Goal: Information Seeking & Learning: Learn about a topic

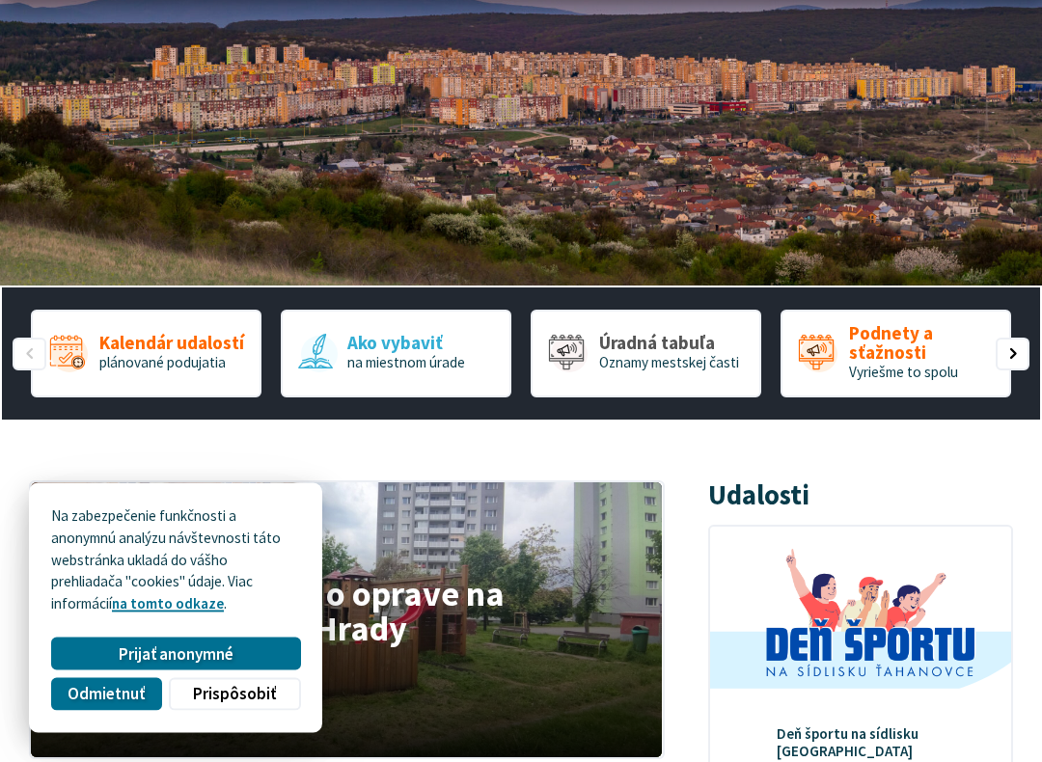
scroll to position [279, 0]
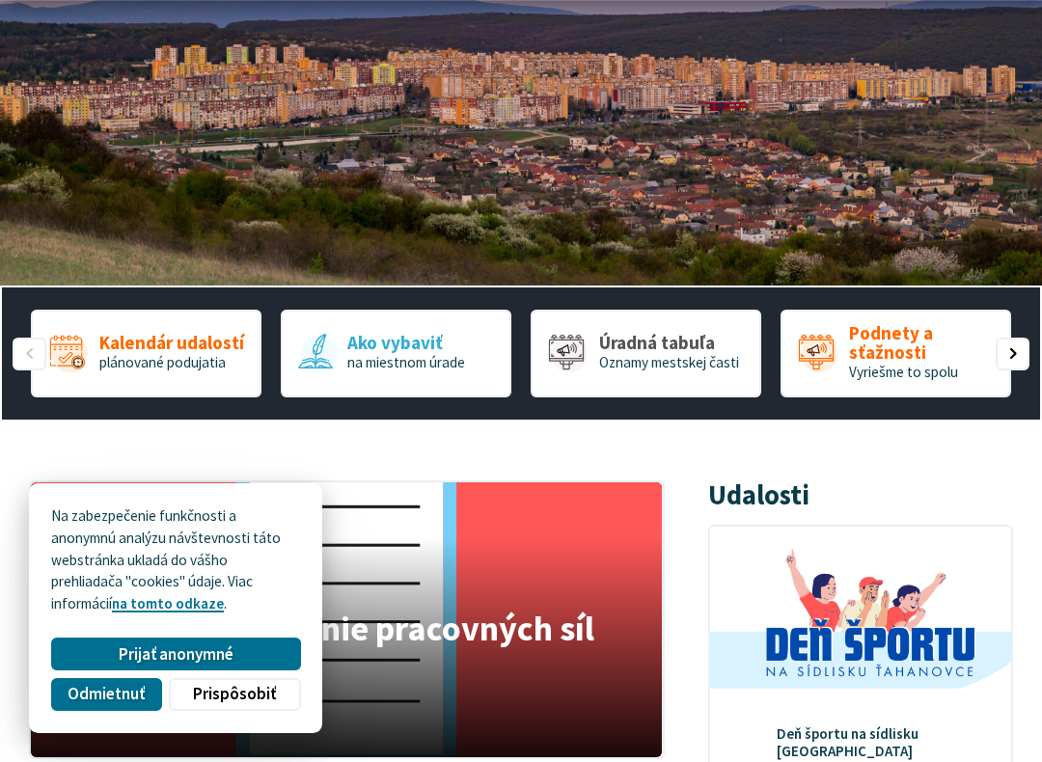
click at [106, 662] on button "Odmietnuť" at bounding box center [106, 694] width 110 height 33
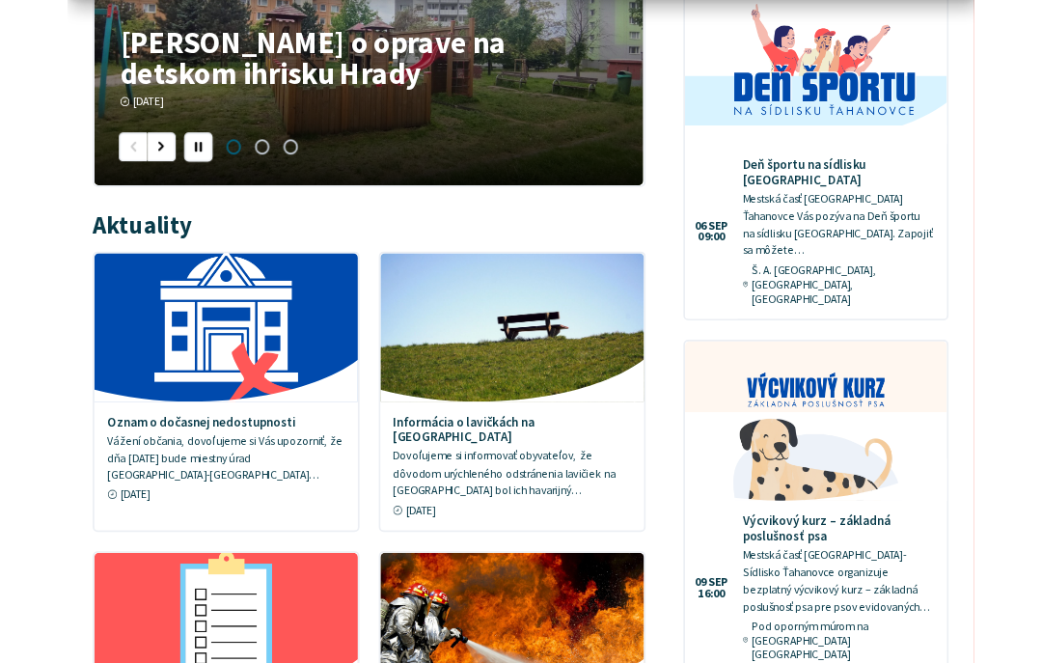
scroll to position [825, 0]
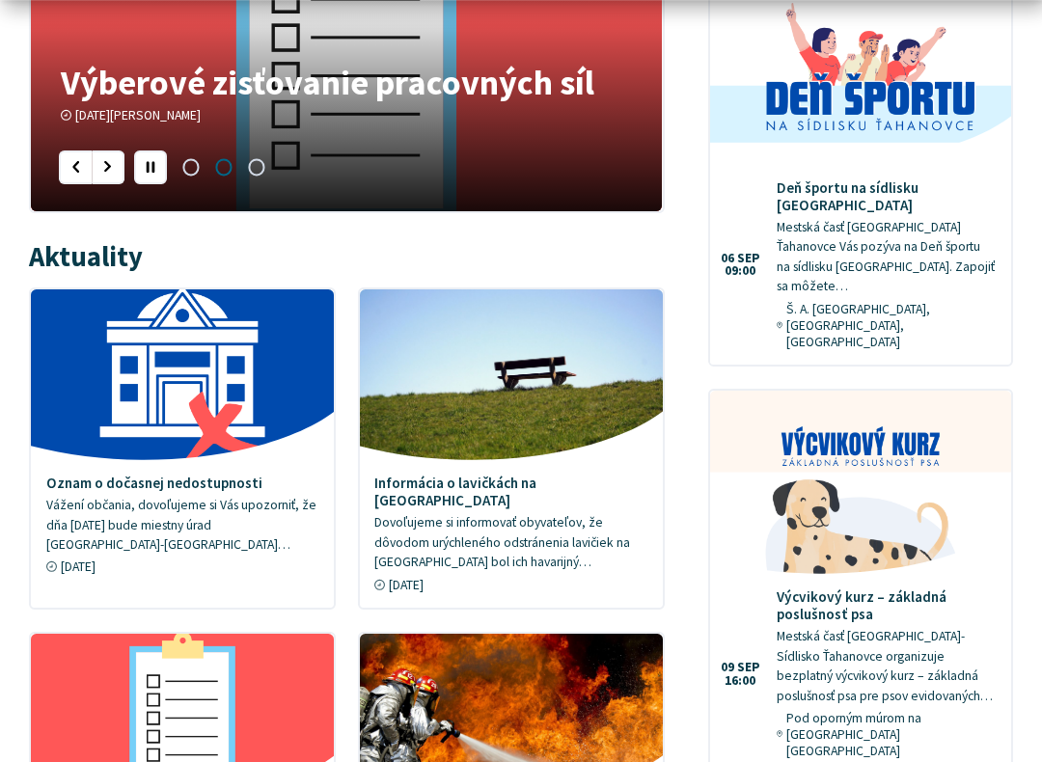
click at [542, 519] on p "Dovoľujeme si informovať obyvateľov, že dôvodom urýchleného odstránenia lavičie…" at bounding box center [510, 543] width 273 height 60
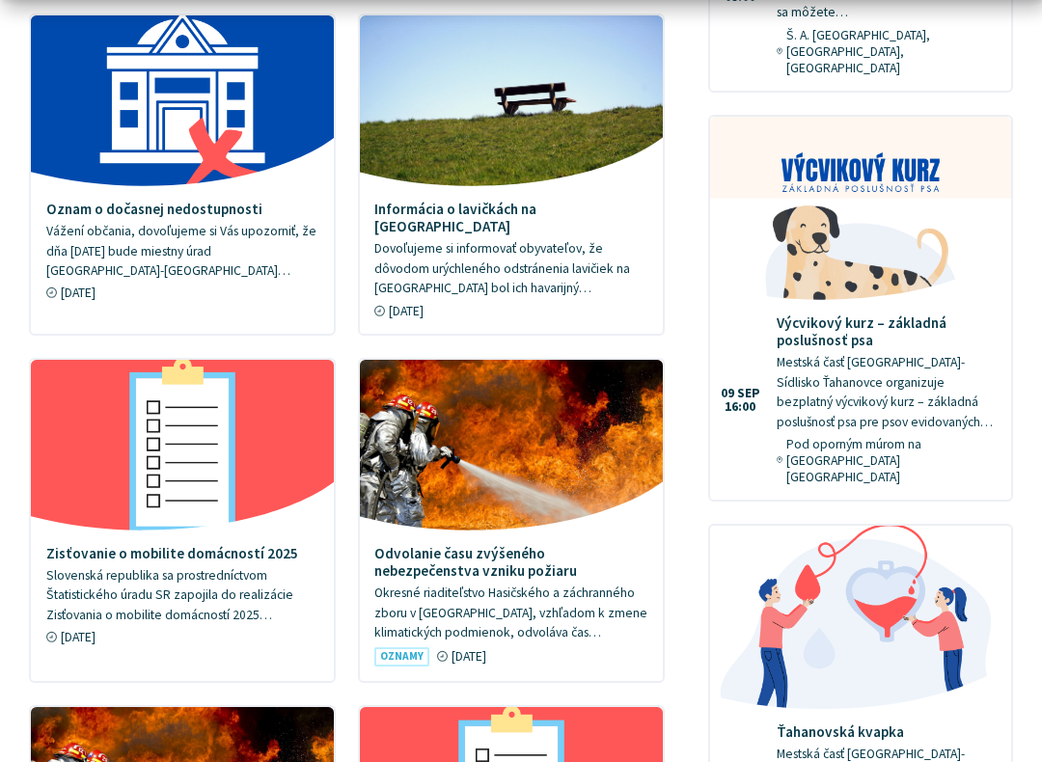
scroll to position [1099, 0]
click at [85, 566] on p "Slovenská republika sa prostredníctvom Štatistického úradu SR zapojila do reali…" at bounding box center [182, 596] width 273 height 60
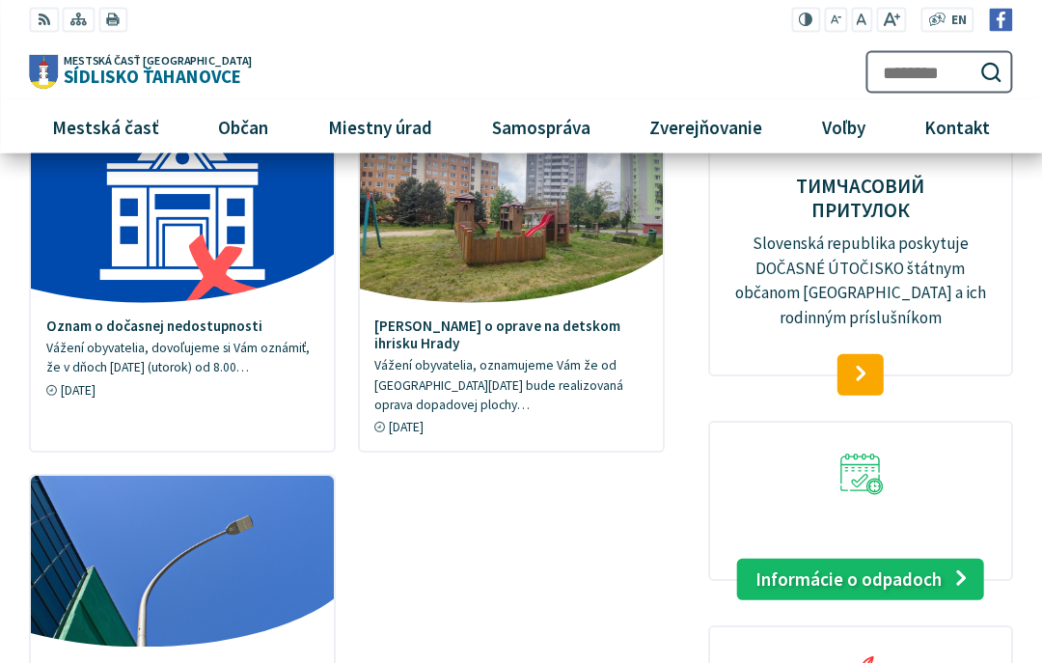
scroll to position [2022, 0]
click at [791, 558] on link "Informácie o odpadoch" at bounding box center [861, 579] width 248 height 42
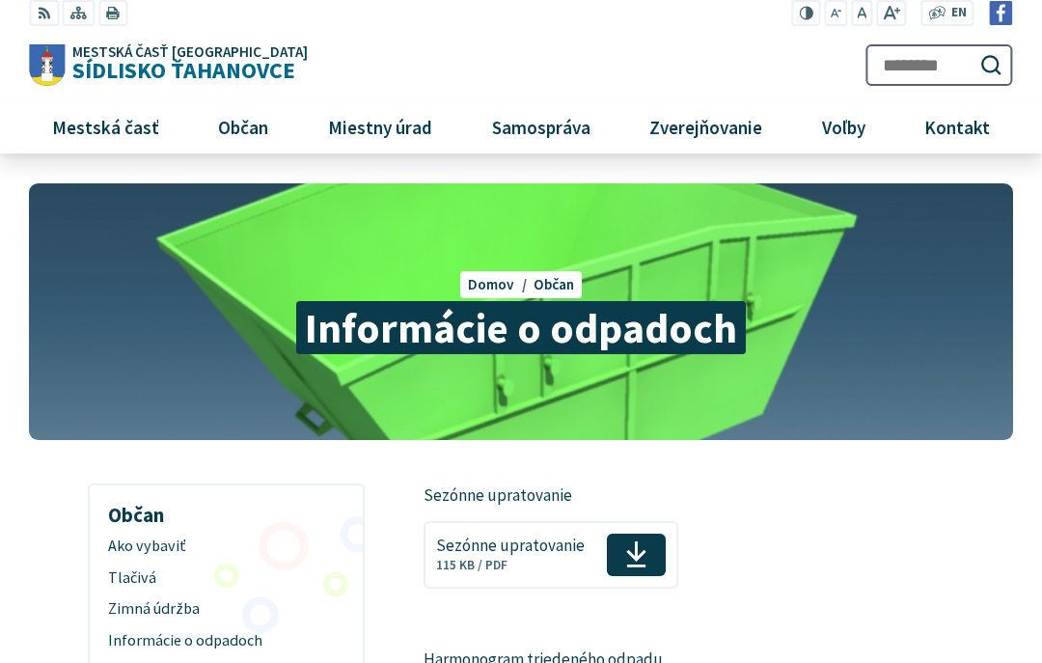
click at [581, 549] on span "Sezónne upratovanie" at bounding box center [510, 545] width 149 height 18
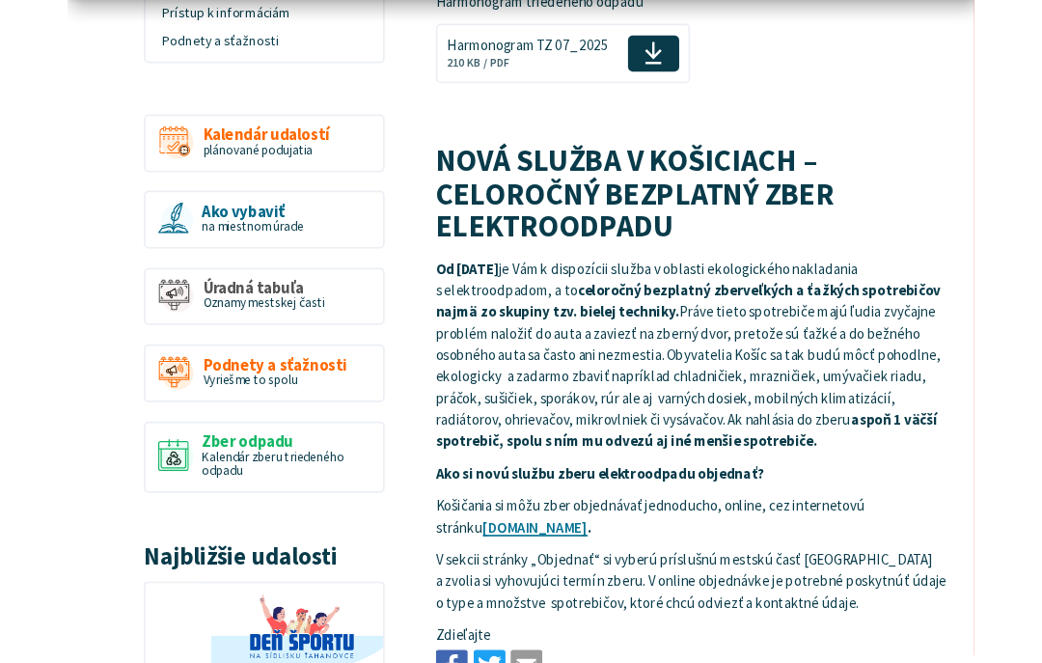
scroll to position [657, 0]
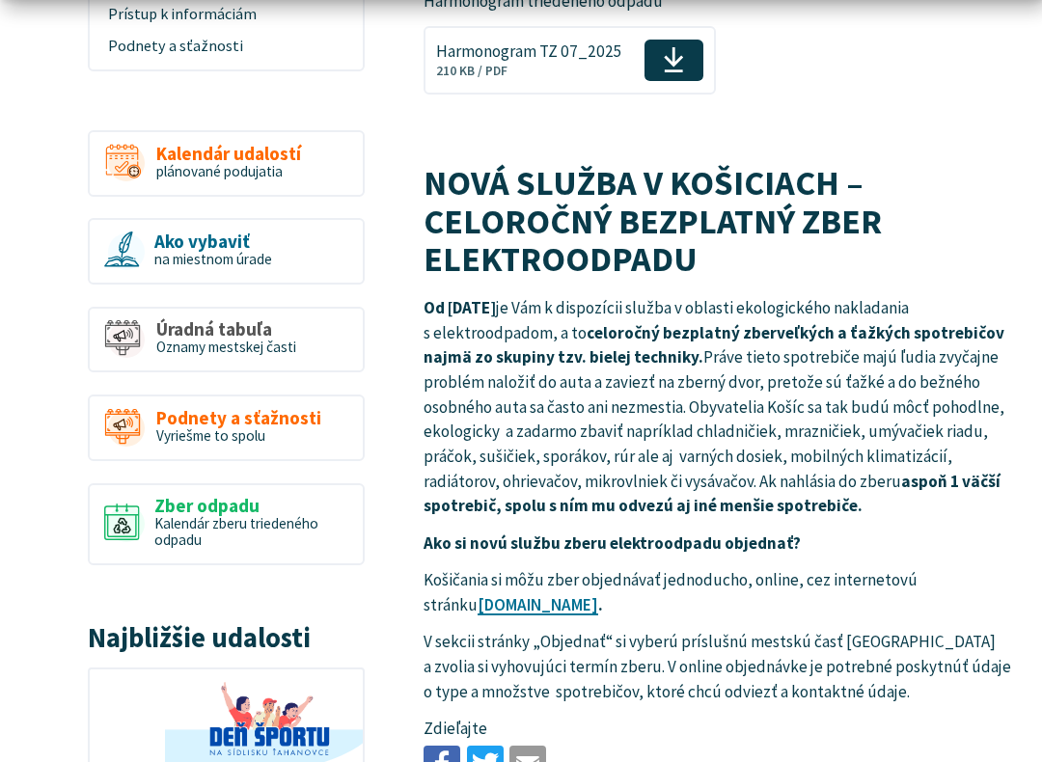
click at [598, 599] on link "www.zberelektroodpadu.sk" at bounding box center [538, 605] width 121 height 21
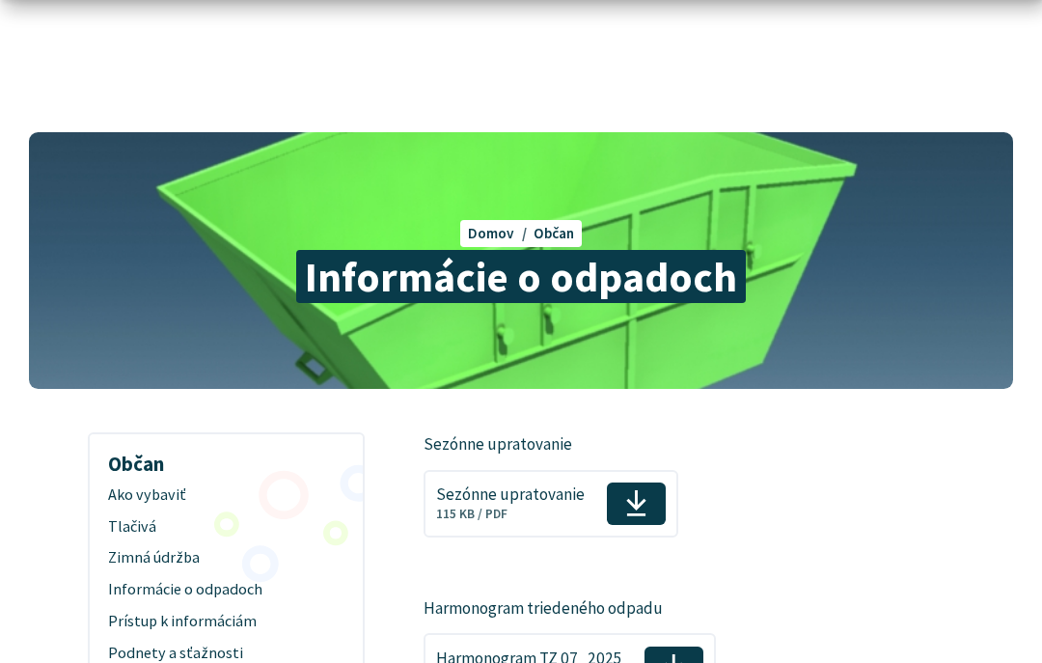
scroll to position [0, 0]
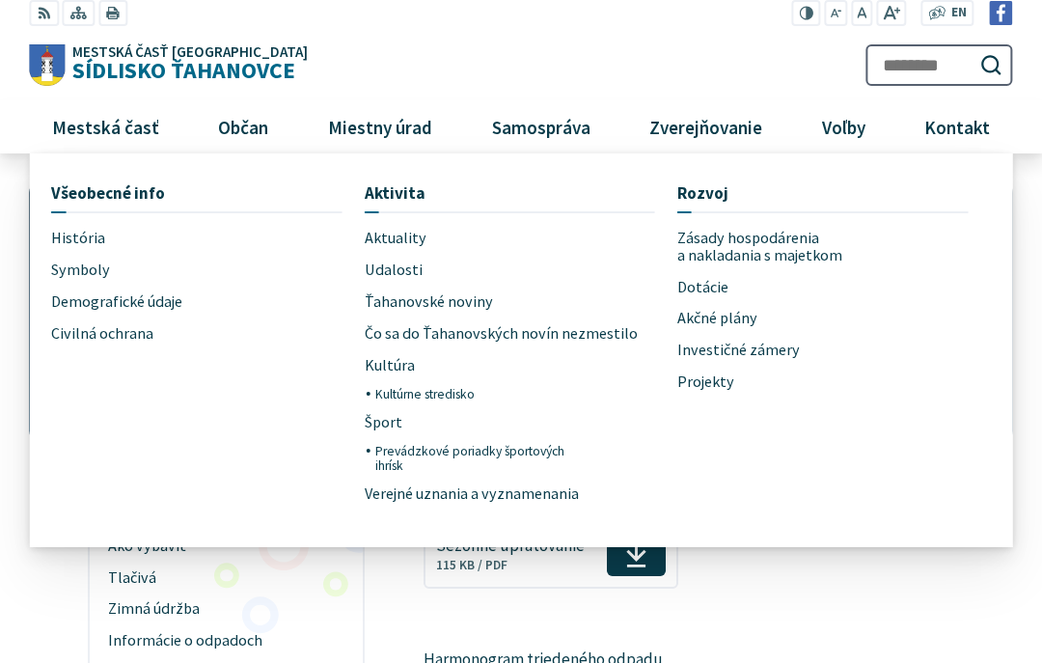
click at [1004, 11] on img at bounding box center [1001, 13] width 24 height 24
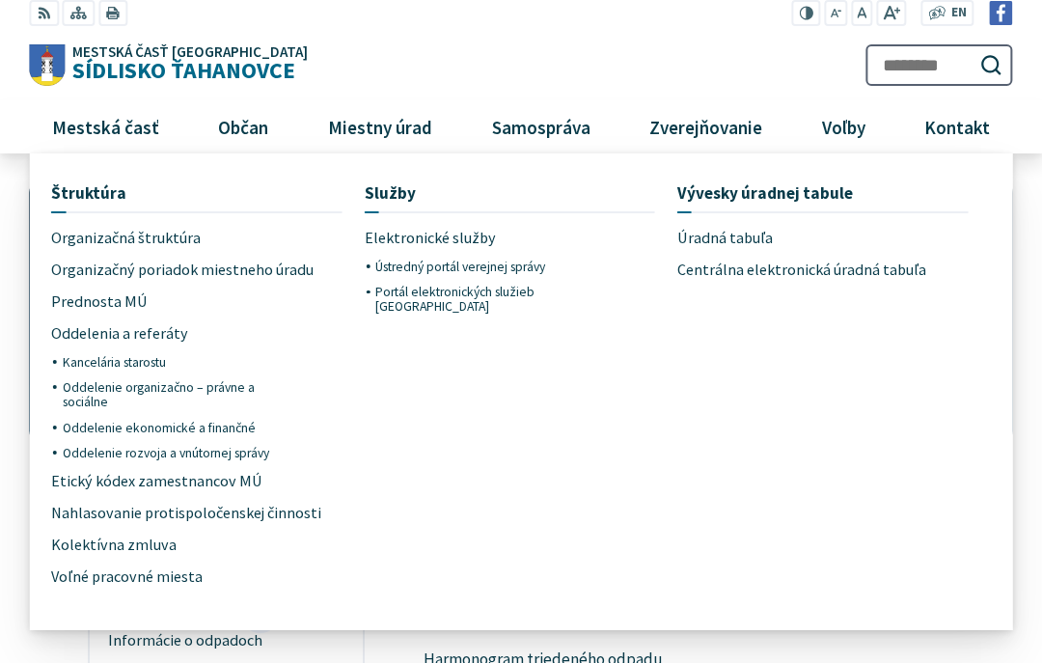
click at [69, 580] on span "Voľné pracovné miesta" at bounding box center [126, 578] width 151 height 32
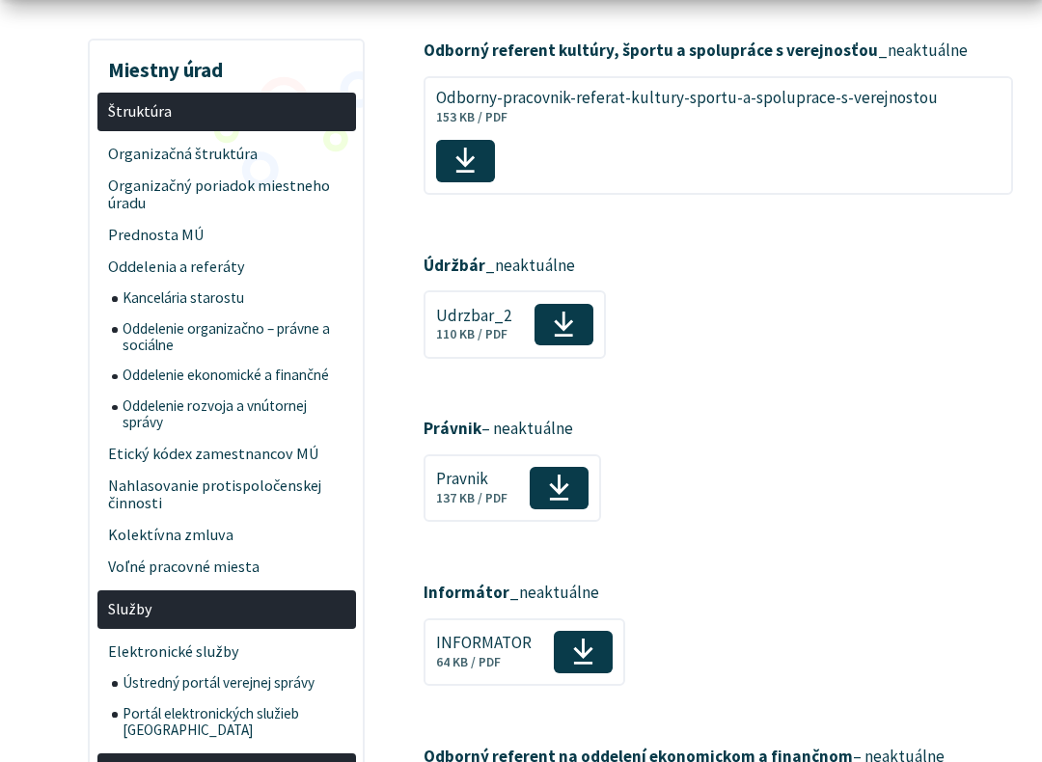
scroll to position [445, 0]
click at [124, 156] on span "Organizačná štruktúra" at bounding box center [226, 155] width 236 height 32
